Goal: Task Accomplishment & Management: Use online tool/utility

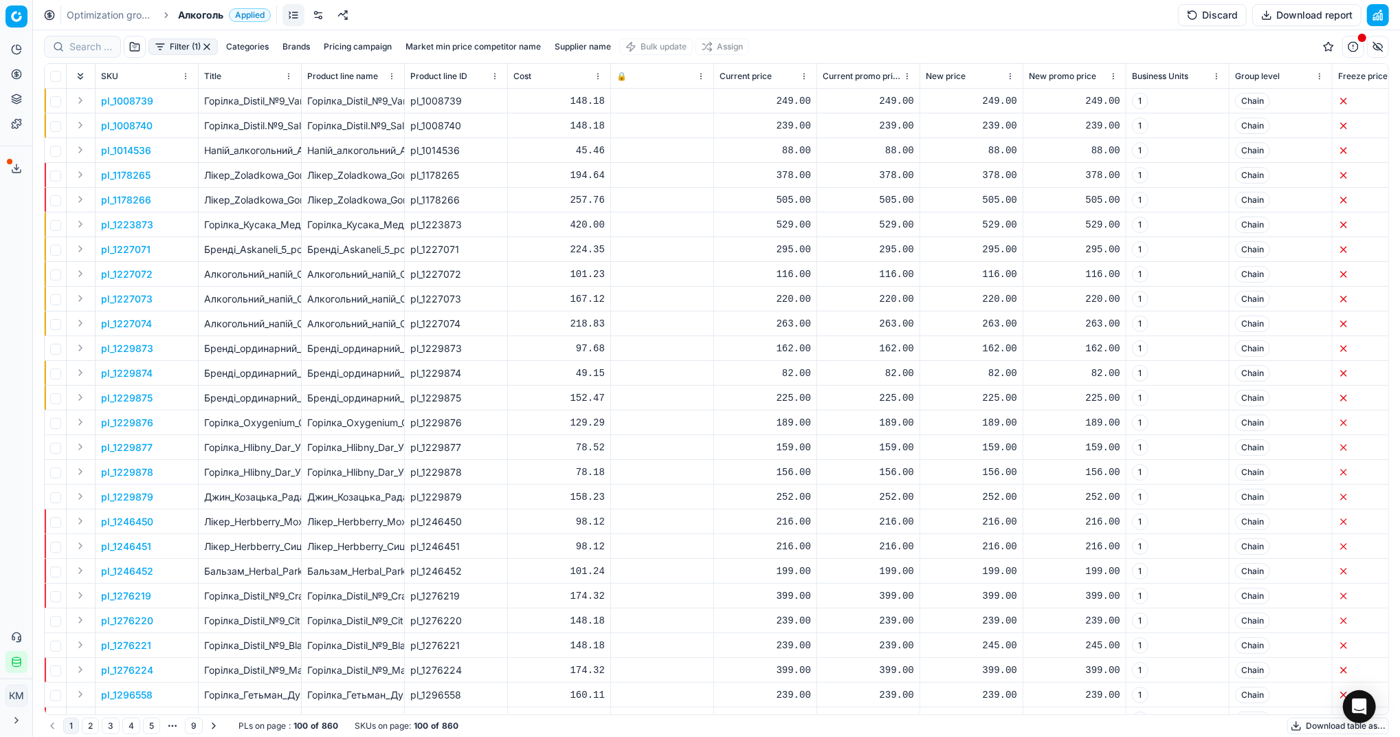
click at [1340, 726] on button "Download table as..." at bounding box center [1338, 726] width 102 height 16
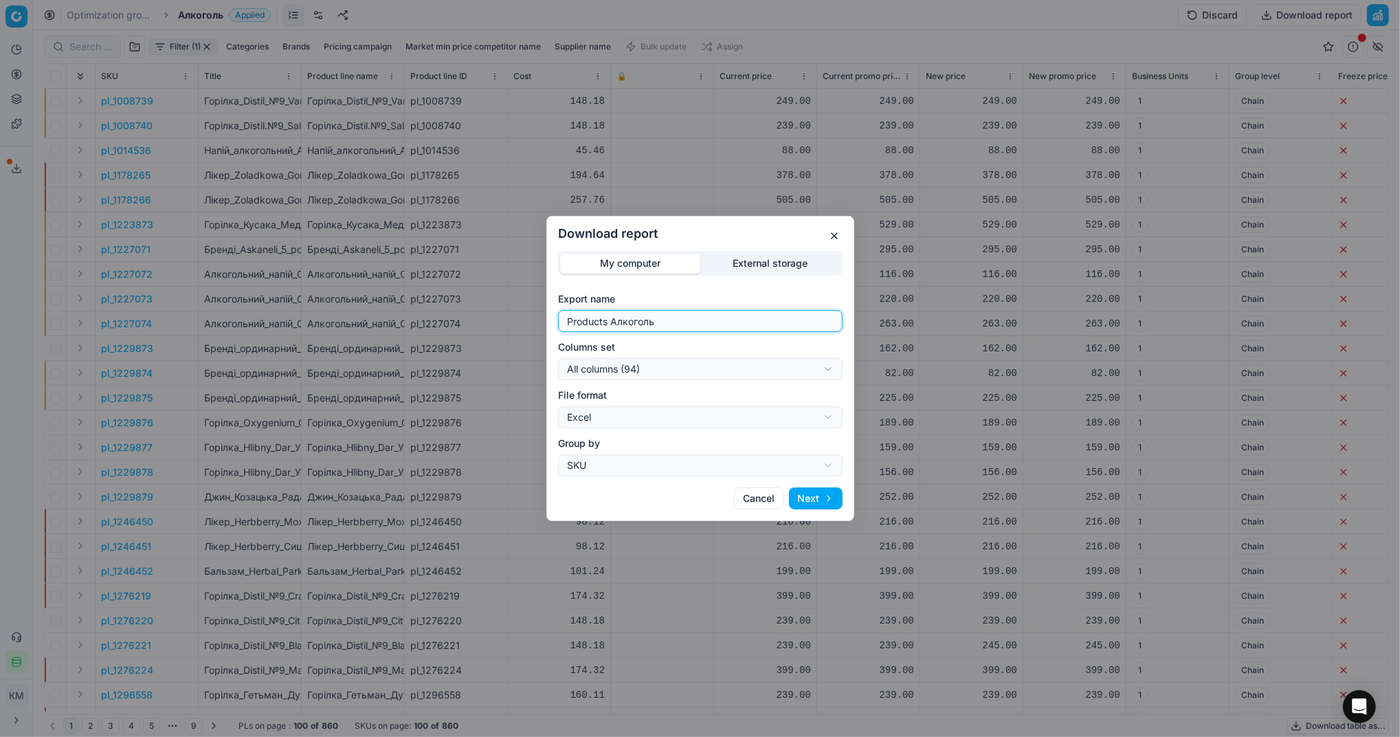
drag, startPoint x: 690, startPoint y: 322, endPoint x: 519, endPoint y: 319, distance: 171.2
click at [520, 319] on div "Download report My computer External storage Export name Products Алкоголь Colu…" at bounding box center [700, 368] width 1400 height 737
type input "Компетера [DATE]"
click at [799, 503] on button "Next" at bounding box center [816, 498] width 54 height 22
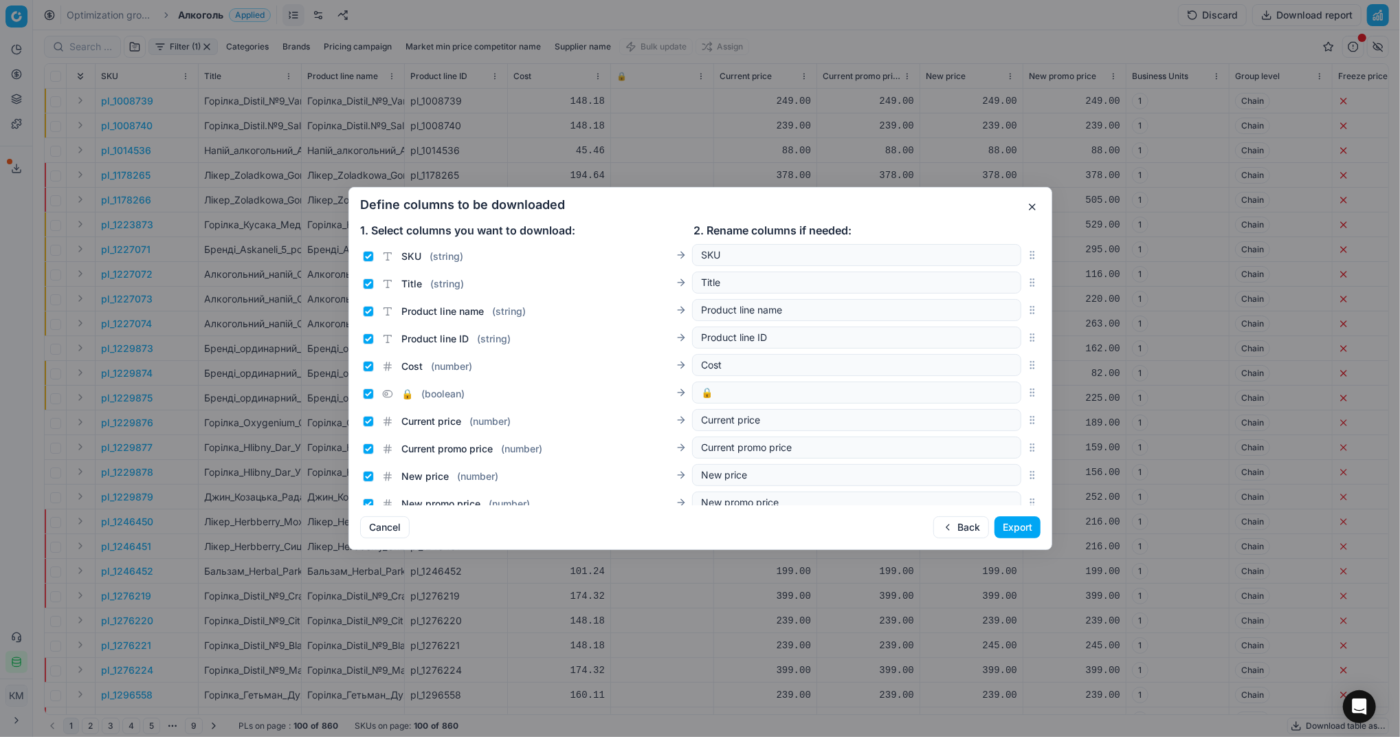
click at [1013, 533] on button "Export" at bounding box center [1018, 527] width 46 height 22
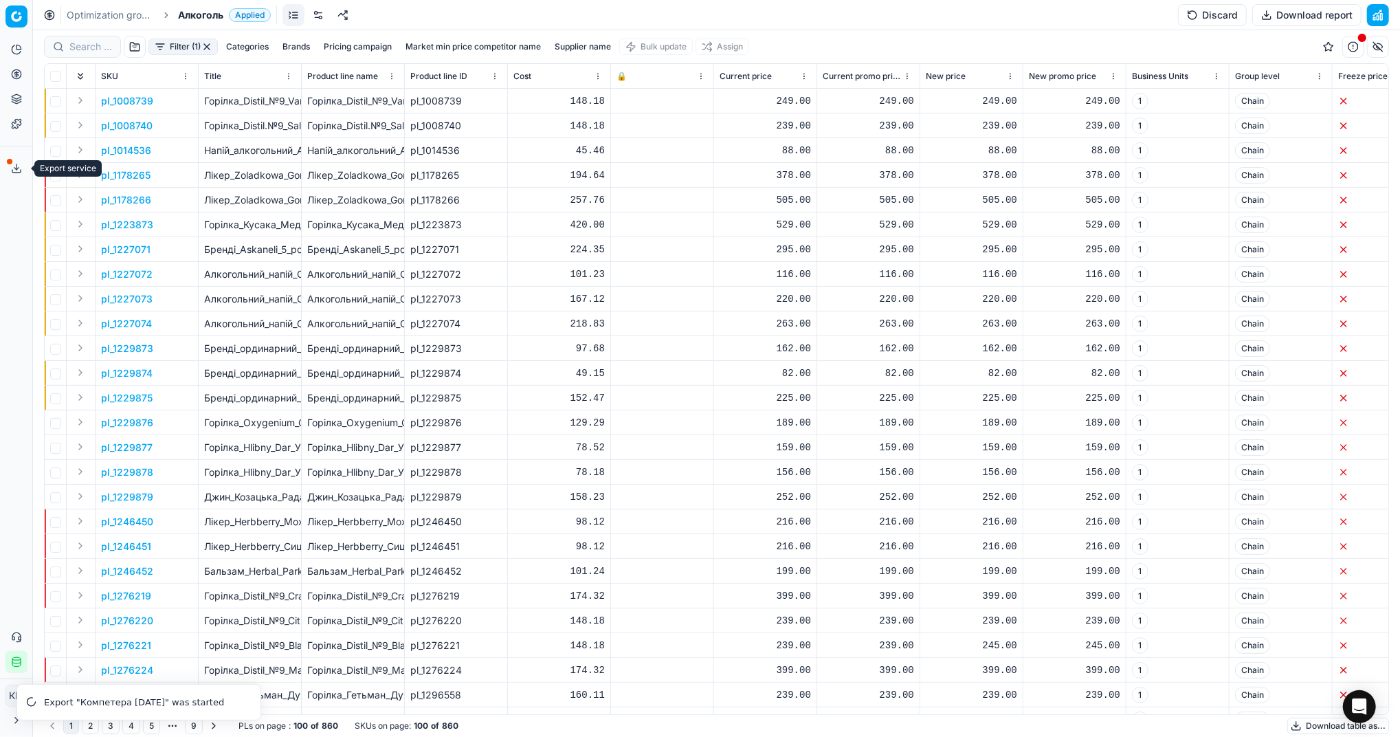
click at [5, 170] on button "Export service" at bounding box center [16, 168] width 22 height 22
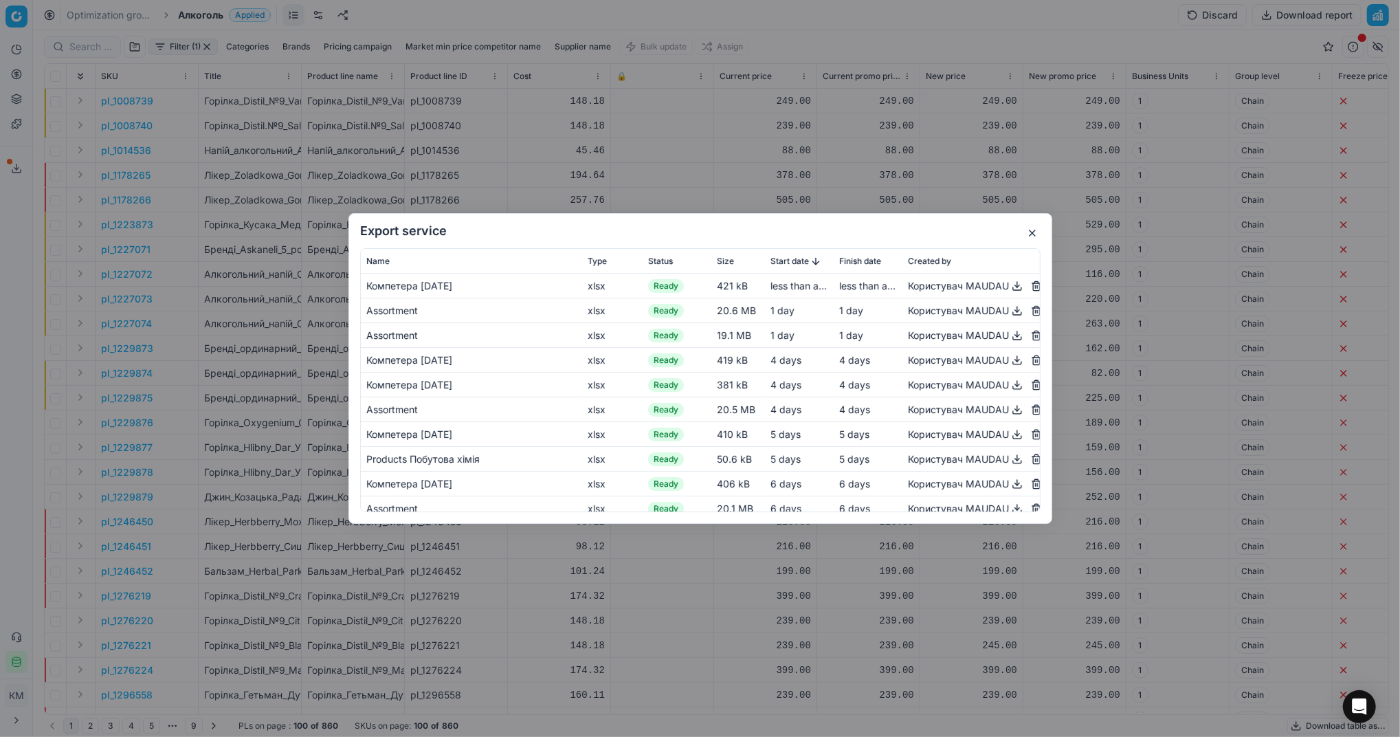
click at [1009, 289] on button "button" at bounding box center [1017, 286] width 16 height 16
